Goal: Information Seeking & Learning: Find specific fact

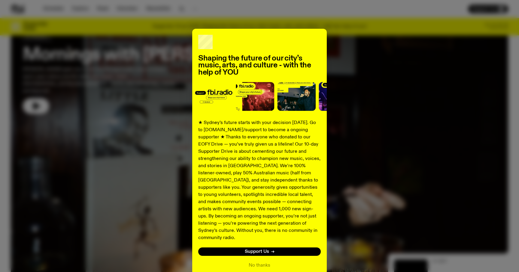
scroll to position [25, 0]
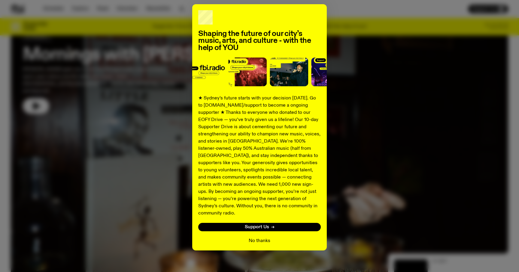
click at [261, 238] on button "No thanks" at bounding box center [259, 241] width 22 height 7
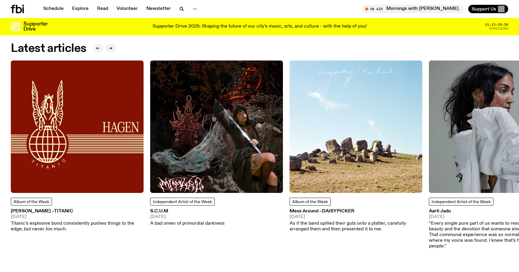
scroll to position [866, 0]
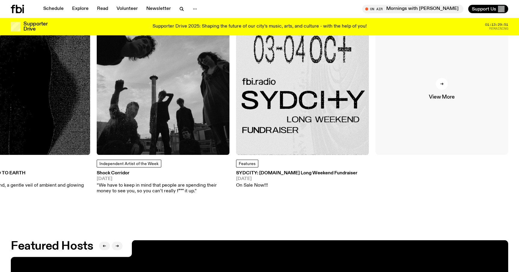
click at [426, 74] on link "View More" at bounding box center [441, 89] width 133 height 133
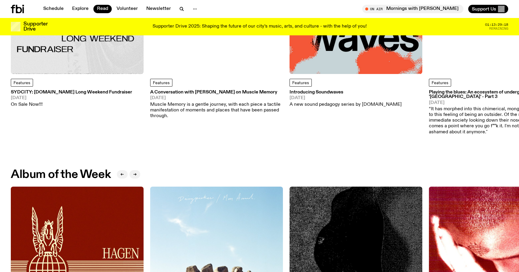
scroll to position [125, 0]
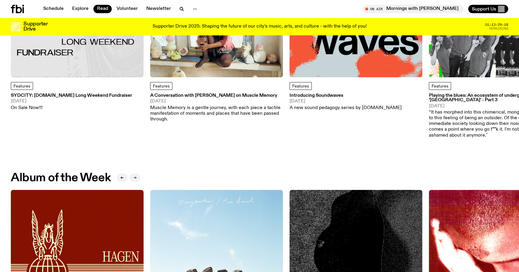
click at [137, 178] on icon "button" at bounding box center [135, 178] width 4 height 4
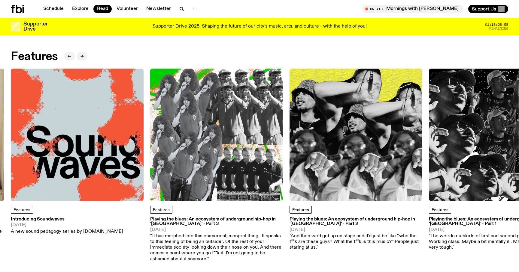
scroll to position [0, 0]
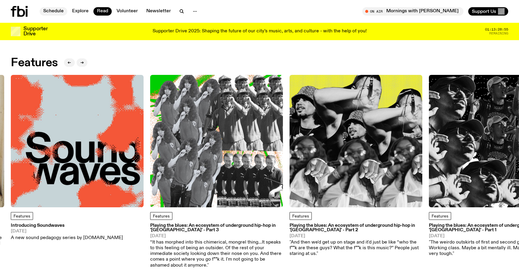
click at [51, 13] on link "Schedule" at bounding box center [54, 11] width 28 height 8
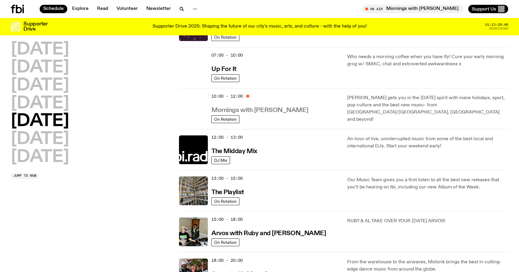
scroll to position [48, 0]
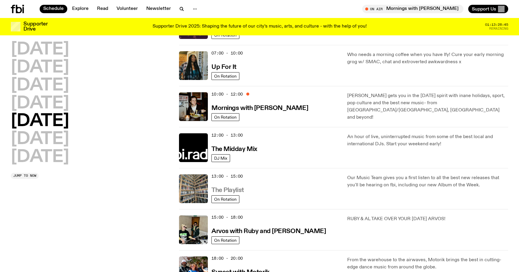
click at [215, 188] on h3 "The Playlist" at bounding box center [227, 191] width 32 height 6
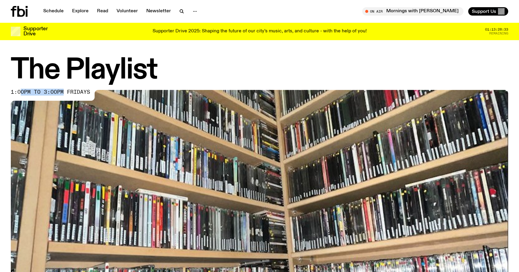
drag, startPoint x: 63, startPoint y: 90, endPoint x: 17, endPoint y: 94, distance: 46.7
click at [17, 94] on span "1:00pm to 3:00pm fridays" at bounding box center [50, 92] width 79 height 5
drag, startPoint x: 11, startPoint y: 93, endPoint x: 65, endPoint y: 98, distance: 54.5
click at [53, 92] on span "1:00pm to 3:00pm fridays" at bounding box center [50, 92] width 79 height 5
drag, startPoint x: 61, startPoint y: 91, endPoint x: 12, endPoint y: 91, distance: 49.2
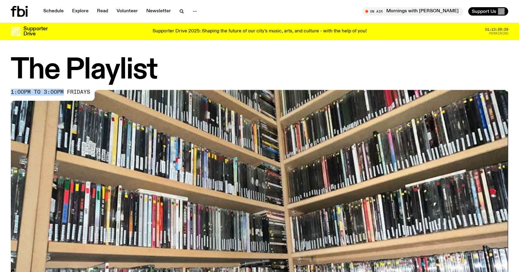
click at [12, 91] on span "1:00pm to 3:00pm fridays" at bounding box center [50, 92] width 79 height 5
copy span "1:00pm to 3:00pm"
